Goal: Transaction & Acquisition: Subscribe to service/newsletter

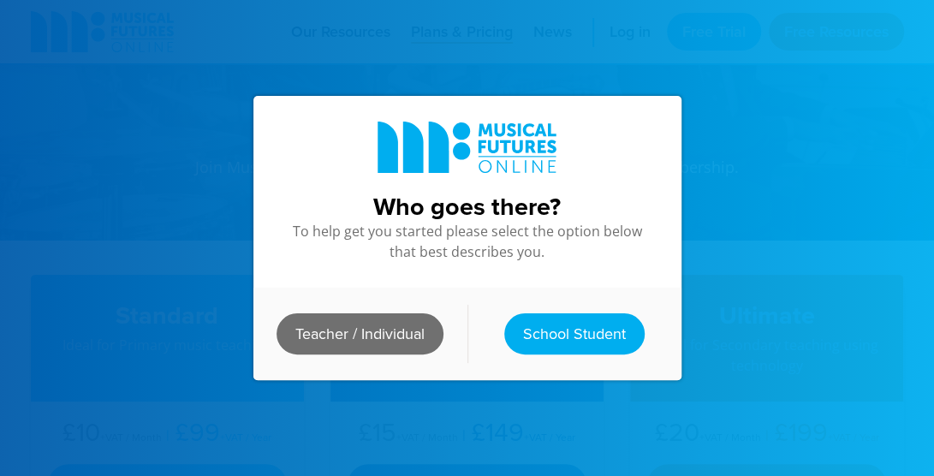
click at [383, 329] on link "Teacher / Individual" at bounding box center [359, 333] width 167 height 41
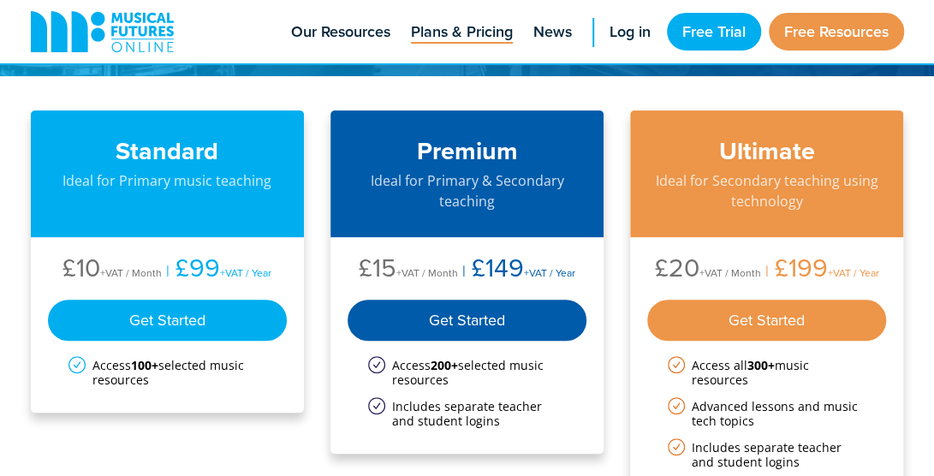
scroll to position [108, 0]
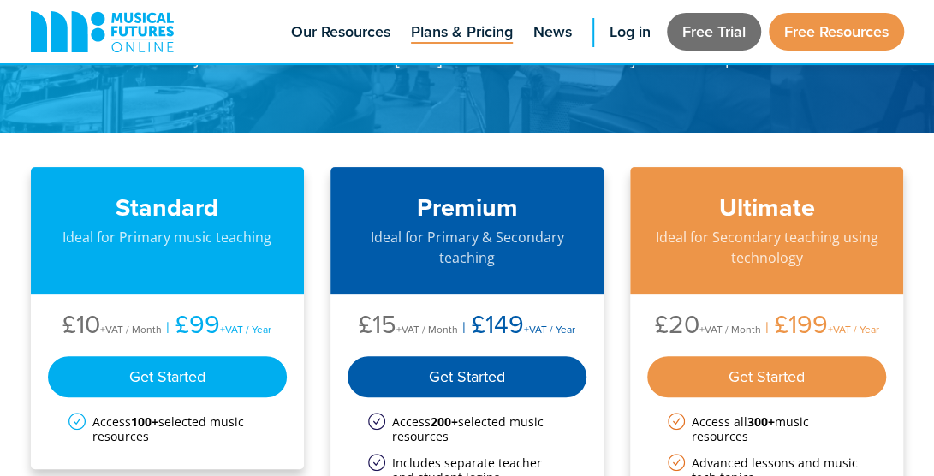
click at [681, 30] on link "Free Trial" at bounding box center [714, 32] width 94 height 38
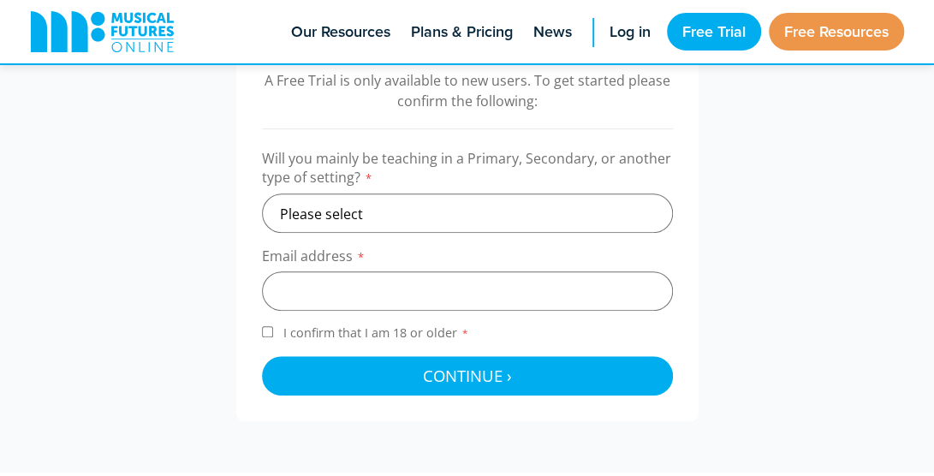
scroll to position [584, 0]
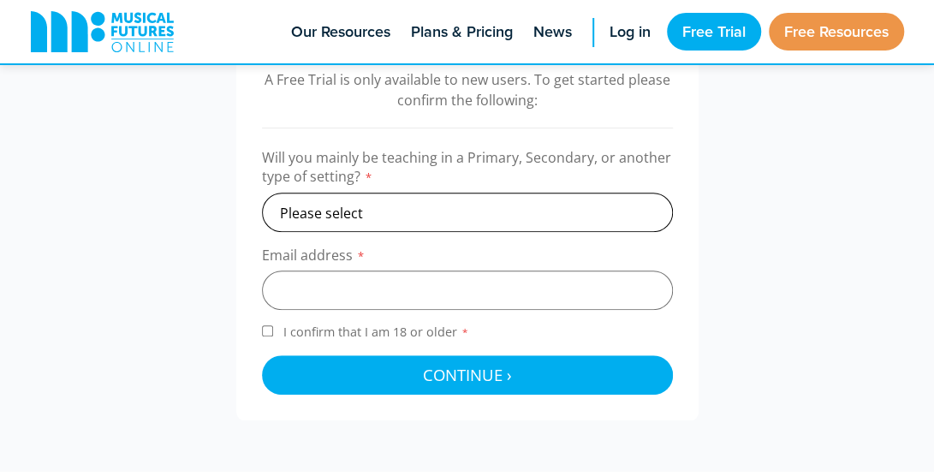
click at [484, 196] on select "Please select Primary Secondary Other" at bounding box center [467, 212] width 411 height 39
select select "secondary"
click at [262, 193] on select "Please select Primary Secondary Other" at bounding box center [467, 212] width 411 height 39
click at [403, 304] on input "email" at bounding box center [467, 289] width 411 height 39
type input "[PERSON_NAME][EMAIL_ADDRESS][DOMAIN_NAME]"
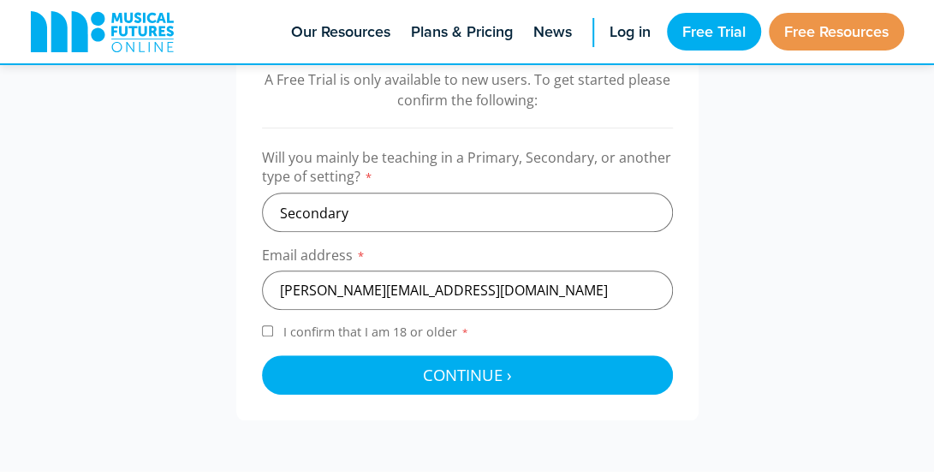
click at [359, 324] on span "I confirm that I am 18 or older *" at bounding box center [376, 331] width 193 height 16
click at [273, 325] on input "I confirm that I am 18 or older *" at bounding box center [267, 330] width 11 height 11
checkbox input "true"
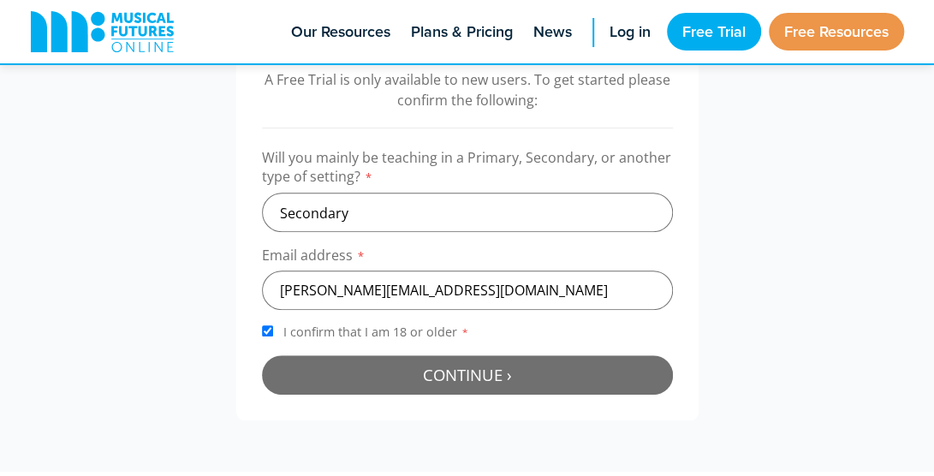
click at [383, 370] on button "Continue › Checking your details..." at bounding box center [467, 374] width 411 height 39
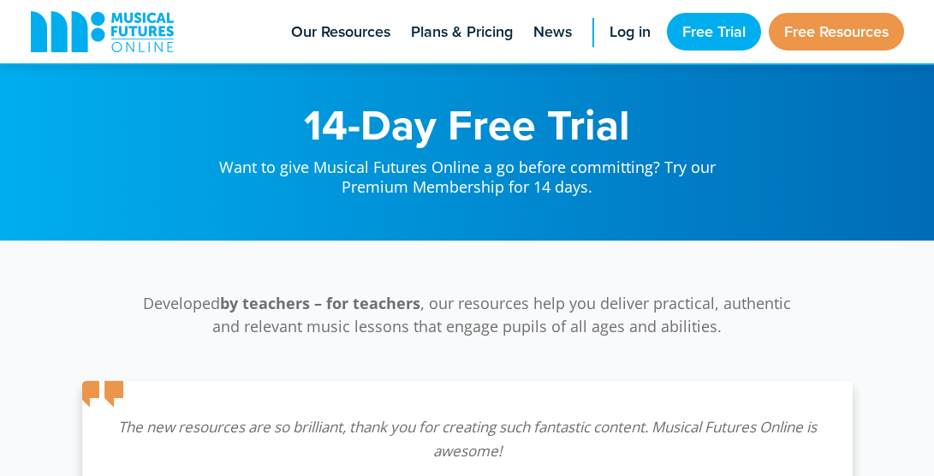
scroll to position [558, 0]
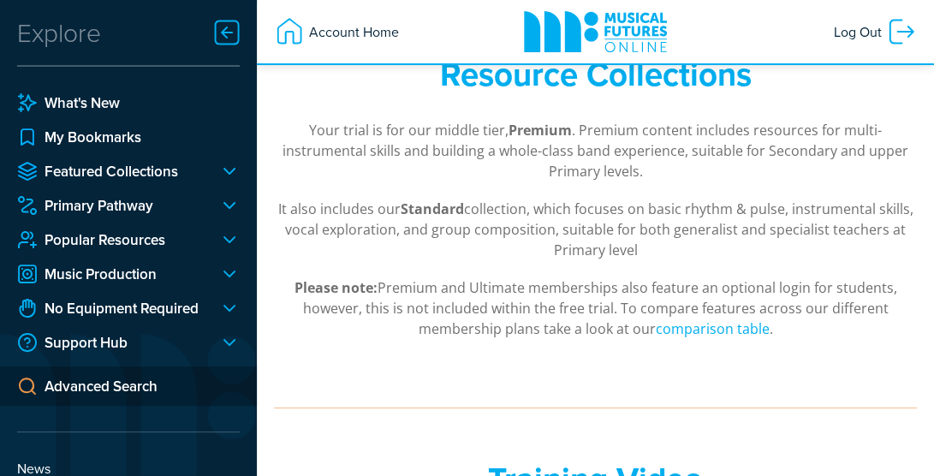
scroll to position [333, 0]
click at [186, 238] on link "Popular Resources" at bounding box center [111, 239] width 188 height 21
click at [222, 239] on div at bounding box center [222, 239] width 34 height 21
